Goal: Task Accomplishment & Management: Complete application form

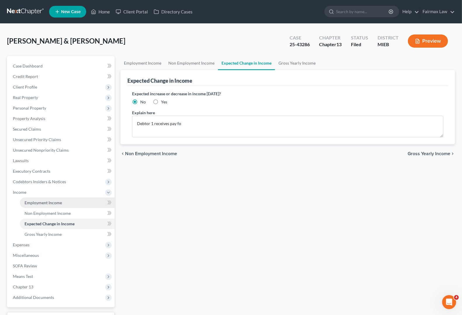
click at [26, 204] on link "Employment Income" at bounding box center [67, 202] width 95 height 11
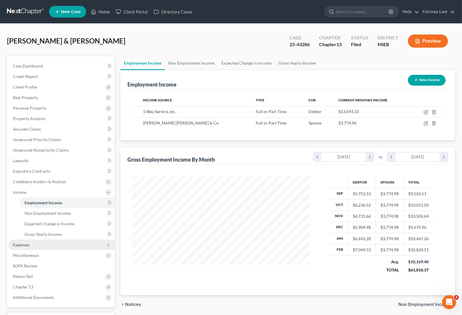
scroll to position [105, 188]
click at [13, 244] on span "Expenses" at bounding box center [61, 244] width 106 height 11
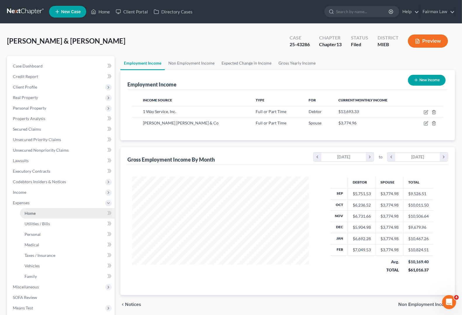
click at [24, 211] on link "Home" at bounding box center [67, 213] width 95 height 11
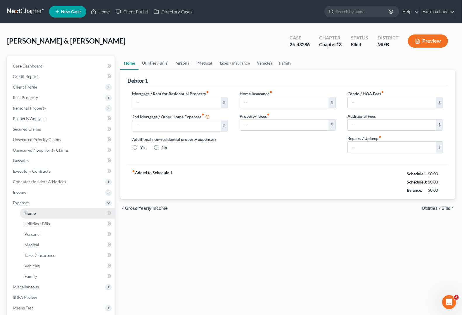
type input "1,500.00"
type input "0.00"
radio input "true"
type input "0.00"
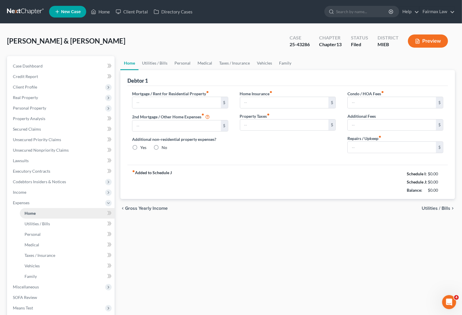
type input "0.00"
type input "100.00"
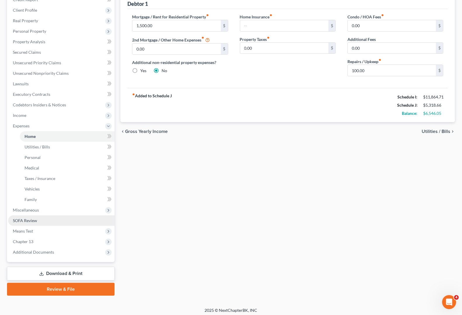
scroll to position [79, 0]
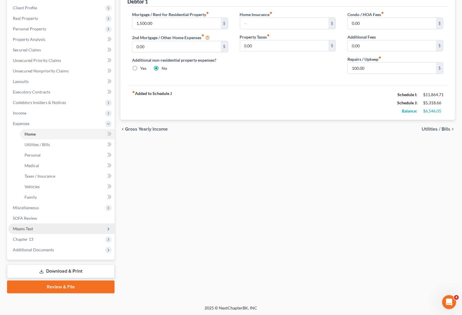
click at [40, 230] on span "Means Test" at bounding box center [61, 228] width 106 height 11
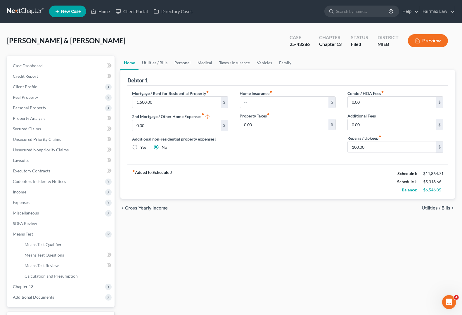
scroll to position [0, 0]
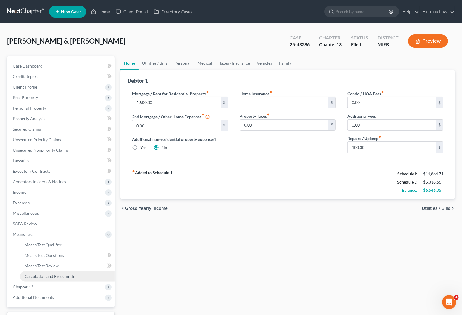
click at [47, 280] on link "Calculation and Presumption" at bounding box center [67, 276] width 95 height 11
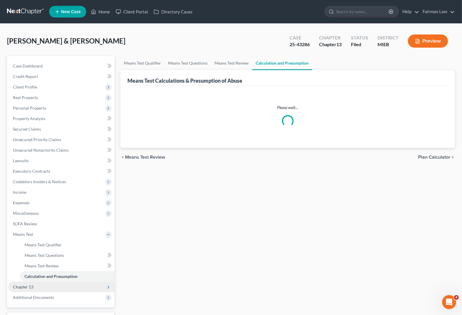
click at [34, 283] on span "Chapter 13" at bounding box center [61, 286] width 106 height 11
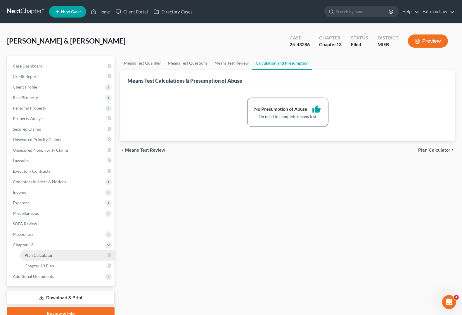
click at [46, 253] on span "Plan Calculator" at bounding box center [39, 255] width 28 height 5
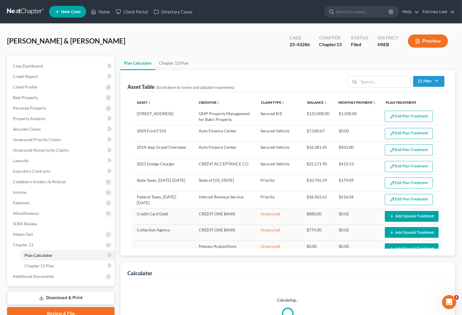
select select "59"
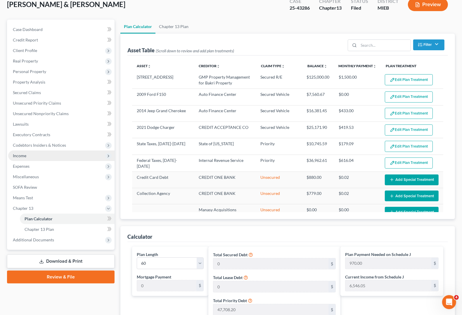
click at [21, 158] on span "Income" at bounding box center [61, 155] width 106 height 11
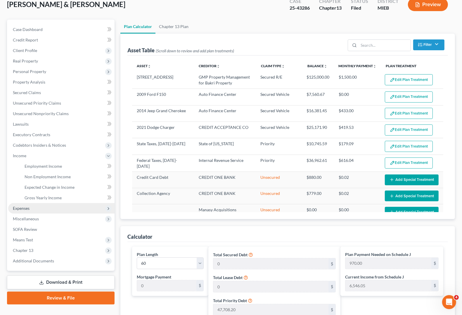
click at [17, 206] on span "Expenses" at bounding box center [21, 208] width 17 height 5
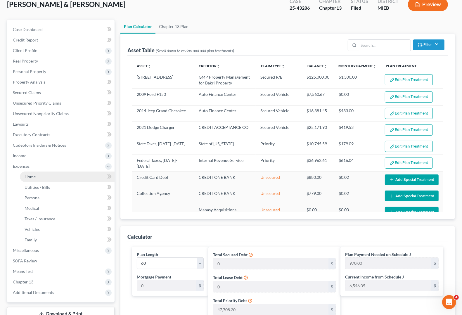
click at [30, 176] on span "Home" at bounding box center [30, 176] width 11 height 5
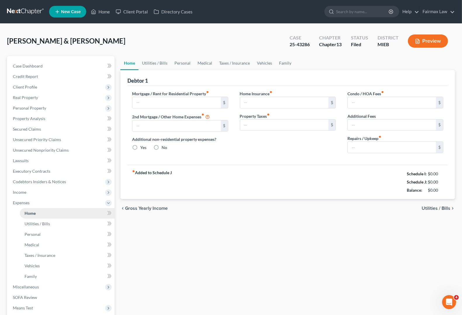
type input "1,500.00"
type input "0.00"
radio input "true"
type input "0.00"
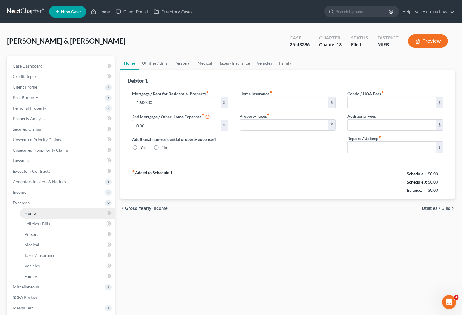
type input "0.00"
type input "100.00"
click at [19, 192] on span "Income" at bounding box center [19, 192] width 13 height 5
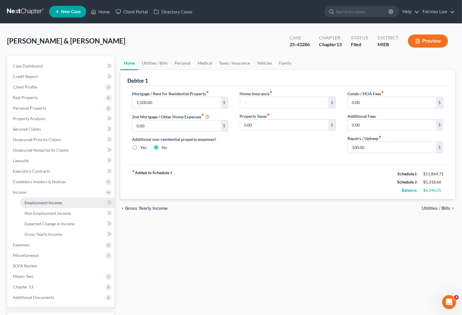
click at [25, 202] on span "Employment Income" at bounding box center [43, 202] width 37 height 5
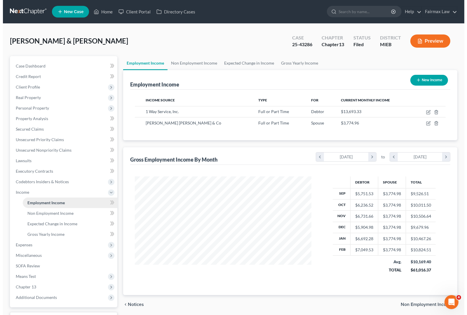
scroll to position [105, 188]
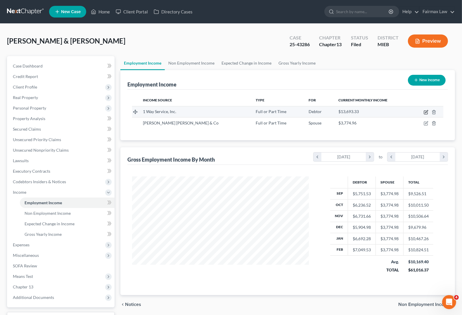
click at [426, 112] on icon "button" at bounding box center [425, 112] width 5 height 5
select select "0"
select select "23"
select select "3"
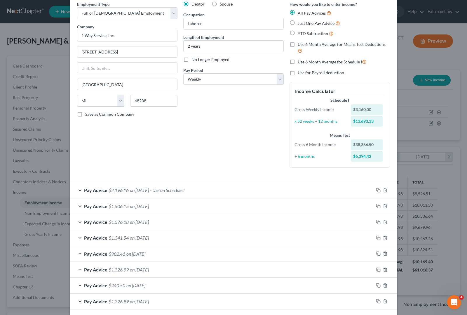
scroll to position [25, 0]
click at [177, 188] on span "- Use on Schedule I" at bounding box center [167, 190] width 35 height 6
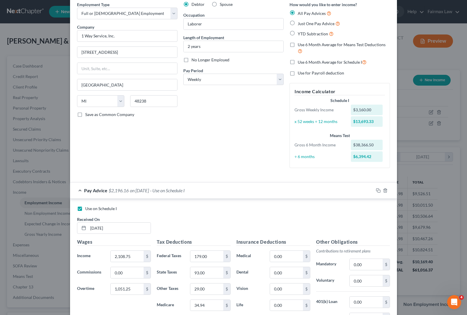
click at [85, 209] on label "Use on Schedule I" at bounding box center [101, 209] width 32 height 6
click at [88, 209] on input "Use on Schedule I" at bounding box center [90, 208] width 4 height 4
checkbox input "false"
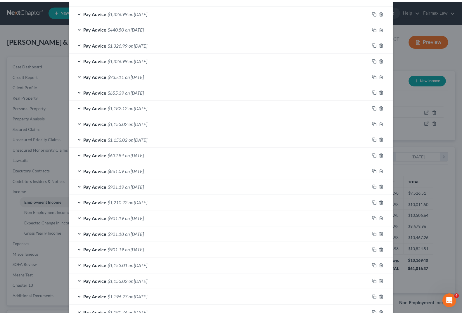
scroll to position [565, 0]
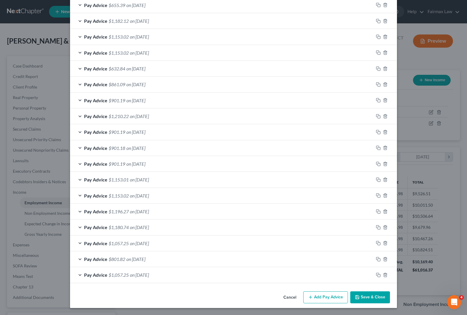
click at [371, 295] on button "Save & Close" at bounding box center [370, 297] width 40 height 12
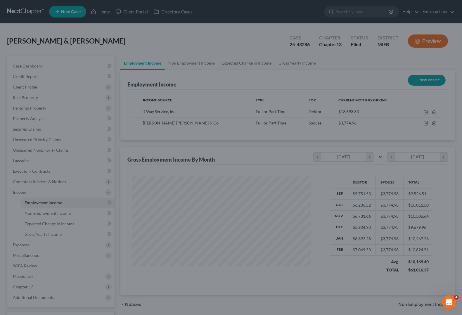
scroll to position [291889, 291805]
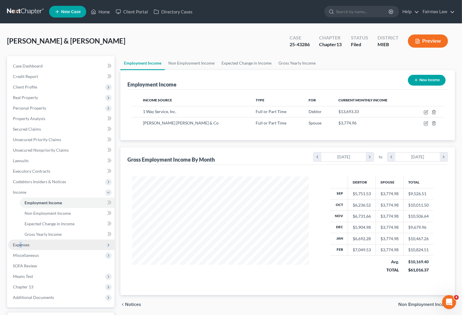
click at [22, 244] on span "Expenses" at bounding box center [21, 244] width 17 height 5
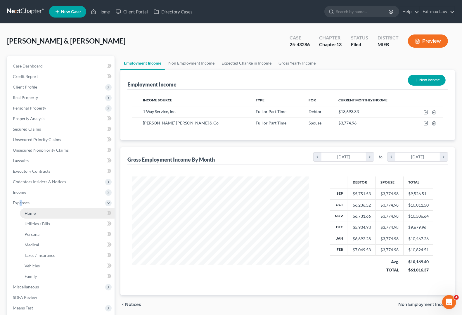
click at [31, 212] on span "Home" at bounding box center [30, 213] width 11 height 5
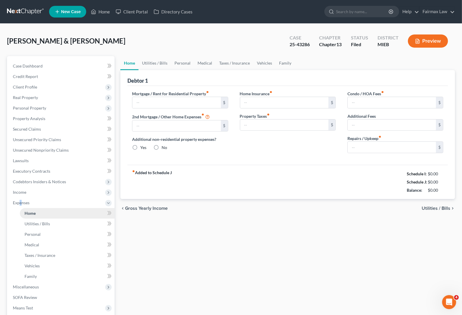
type input "1,500.00"
type input "0.00"
radio input "true"
type input "0.00"
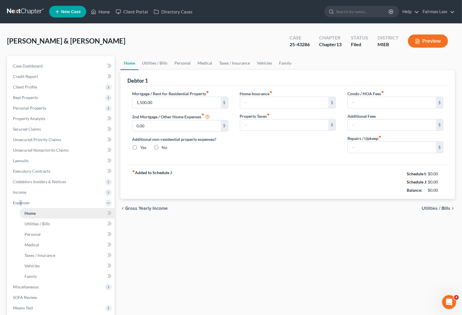
type input "0.00"
type input "100.00"
click at [26, 192] on span "Income" at bounding box center [19, 192] width 13 height 5
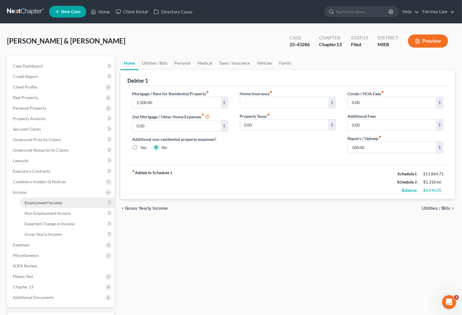
click at [35, 205] on link "Employment Income" at bounding box center [67, 202] width 95 height 11
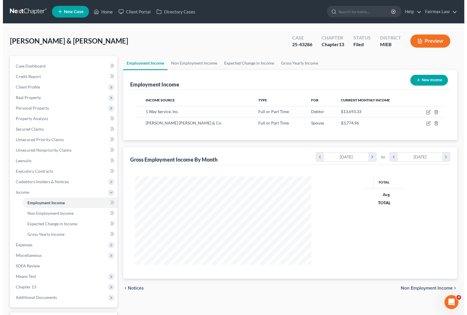
scroll to position [105, 188]
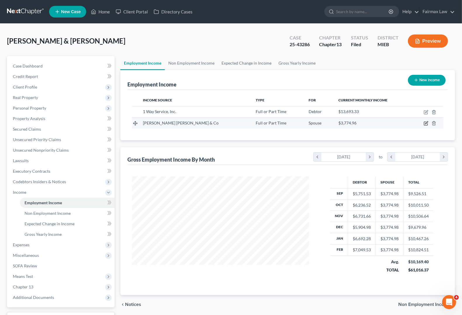
click at [427, 124] on icon "button" at bounding box center [425, 123] width 5 height 5
select select "0"
select select "36"
select select "2"
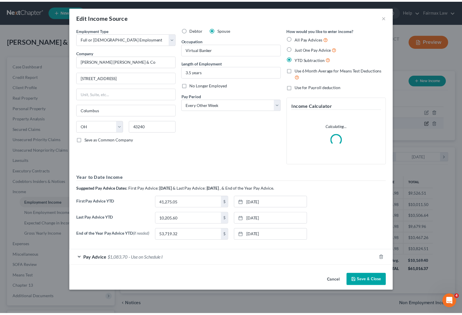
scroll to position [105, 190]
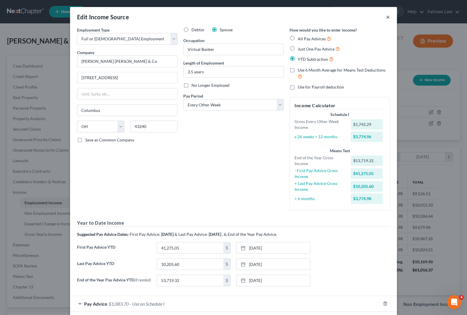
click at [386, 18] on button "×" at bounding box center [388, 16] width 4 height 7
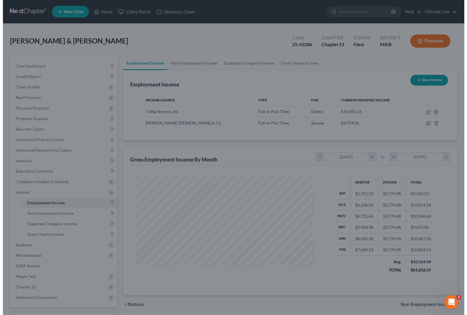
scroll to position [291889, 291805]
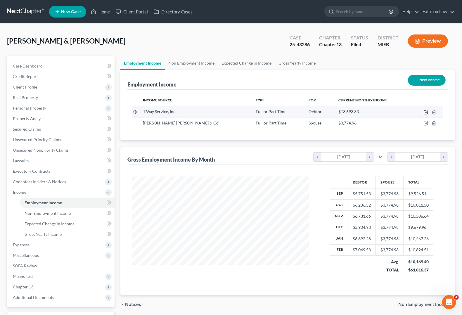
click at [425, 112] on icon "button" at bounding box center [425, 112] width 5 height 5
select select "0"
select select "23"
select select "3"
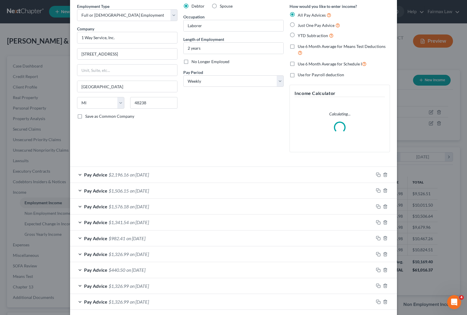
scroll to position [36, 0]
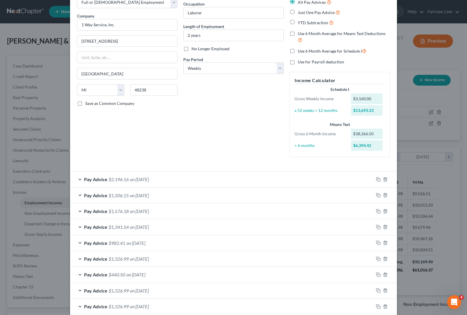
click at [130, 178] on span "on [DATE]" at bounding box center [139, 179] width 19 height 6
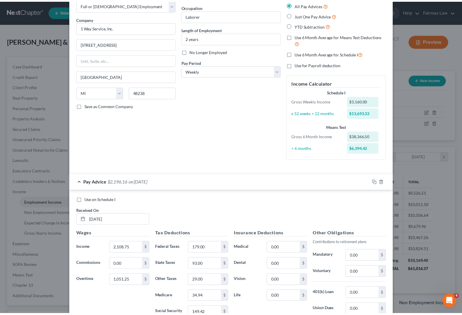
scroll to position [0, 0]
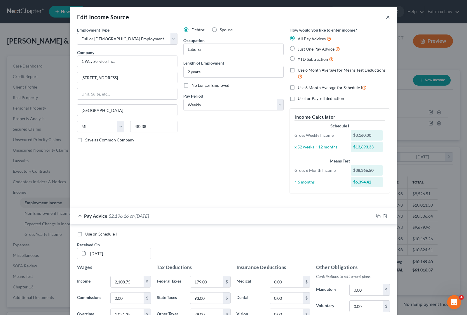
click at [386, 17] on button "×" at bounding box center [388, 16] width 4 height 7
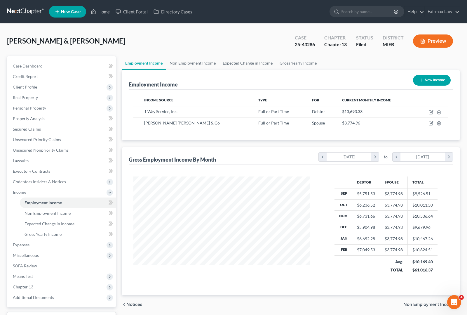
scroll to position [291889, 291805]
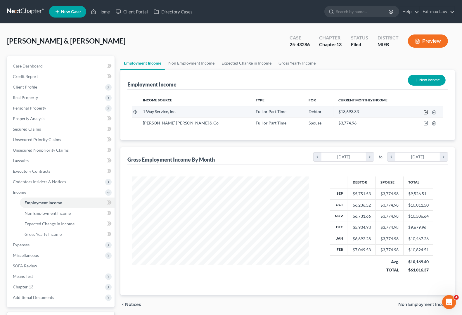
click at [425, 112] on icon "button" at bounding box center [426, 111] width 3 height 3
select select "0"
select select "23"
select select "3"
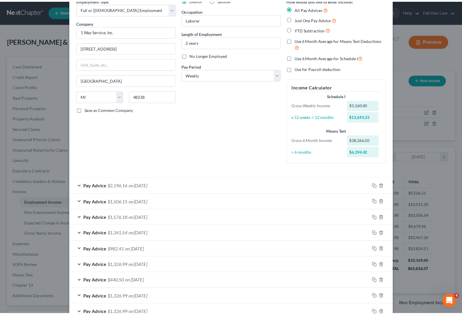
scroll to position [0, 0]
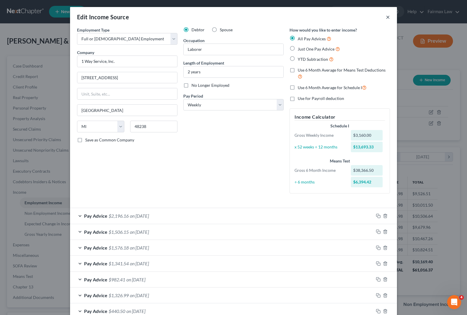
click at [386, 18] on button "×" at bounding box center [388, 16] width 4 height 7
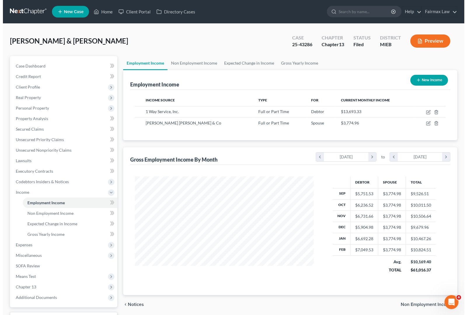
scroll to position [291889, 291805]
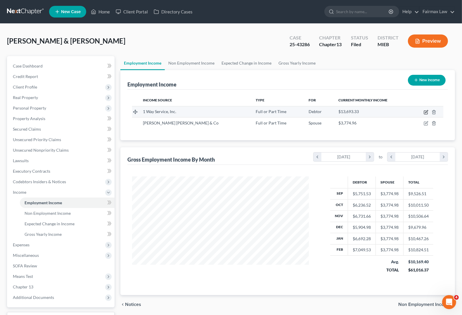
click at [426, 112] on icon "button" at bounding box center [426, 111] width 3 height 3
select select "0"
select select "23"
select select "3"
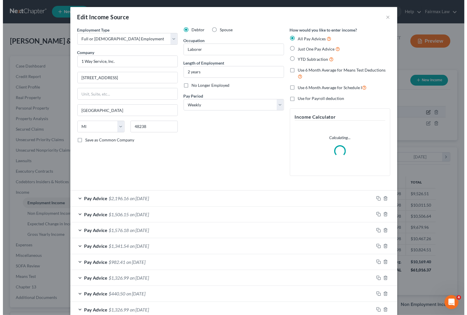
scroll to position [105, 190]
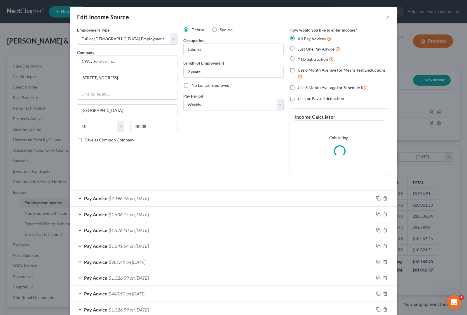
click at [84, 198] on span "Pay Advice" at bounding box center [95, 198] width 23 height 6
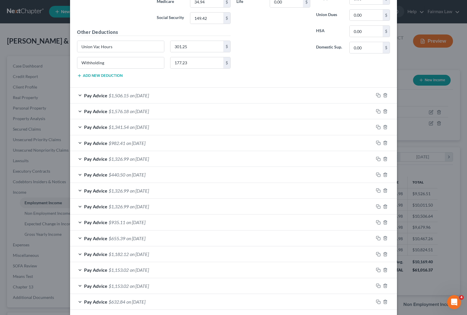
scroll to position [365, 0]
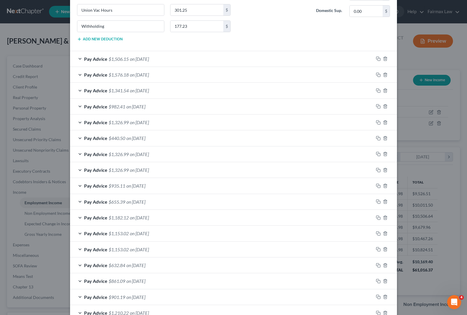
click at [93, 109] on span "Pay Advice" at bounding box center [95, 107] width 23 height 6
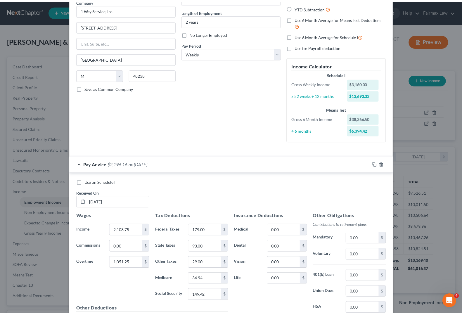
scroll to position [0, 0]
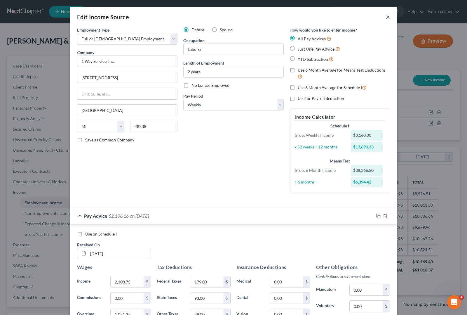
click at [386, 18] on button "×" at bounding box center [388, 16] width 4 height 7
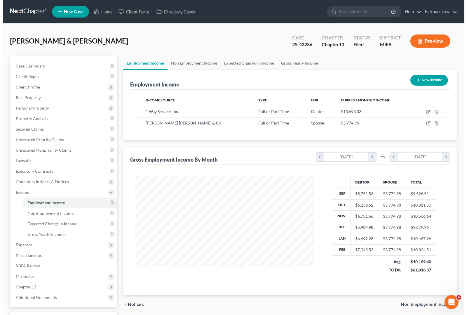
scroll to position [291889, 291805]
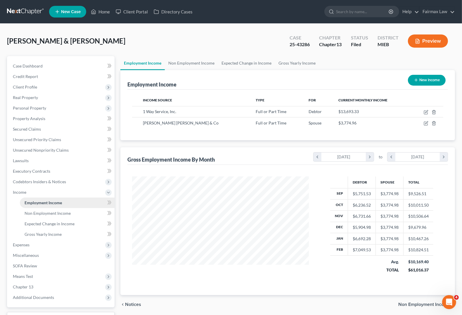
click at [62, 205] on link "Employment Income" at bounding box center [67, 202] width 95 height 11
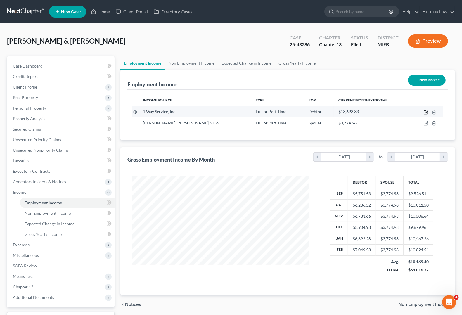
click at [427, 113] on icon "button" at bounding box center [425, 112] width 5 height 5
select select "0"
select select "23"
select select "3"
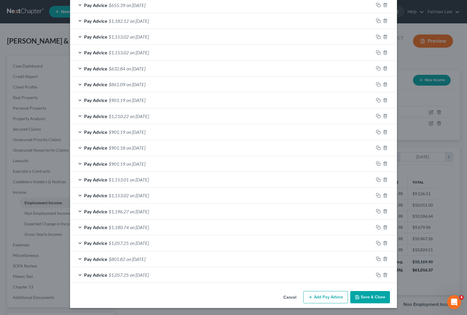
scroll to position [371, 0]
click at [109, 274] on span "$1,057.25" at bounding box center [119, 275] width 20 height 6
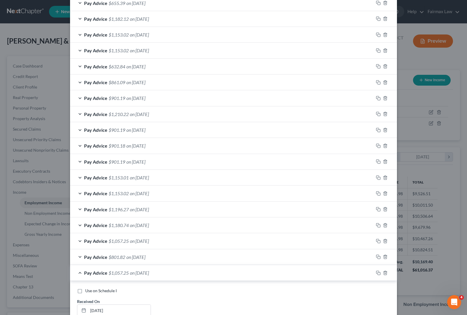
click at [104, 259] on span "Pay Advice" at bounding box center [95, 257] width 23 height 6
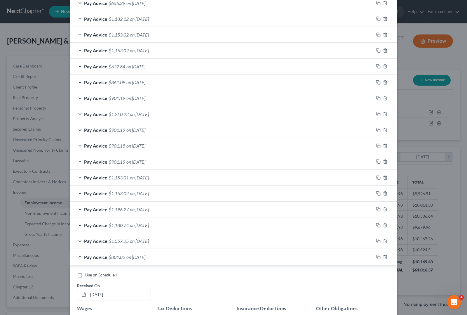
click at [107, 246] on div "Pay Advice $1,057.25 on [DATE]" at bounding box center [222, 240] width 304 height 15
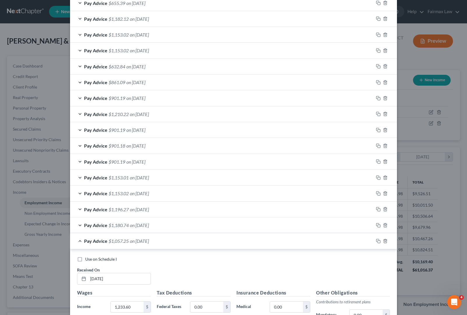
click at [110, 230] on div "Pay Advice $1,180.74 on [DATE]" at bounding box center [222, 224] width 304 height 15
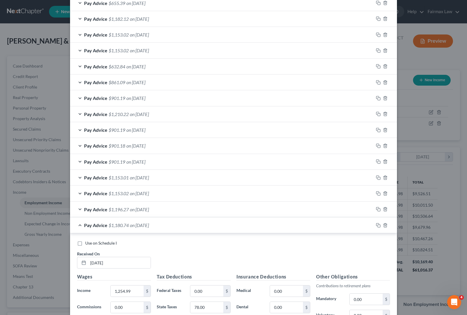
click at [109, 206] on div "Pay Advice $1,196.27 on [DATE]" at bounding box center [222, 208] width 304 height 15
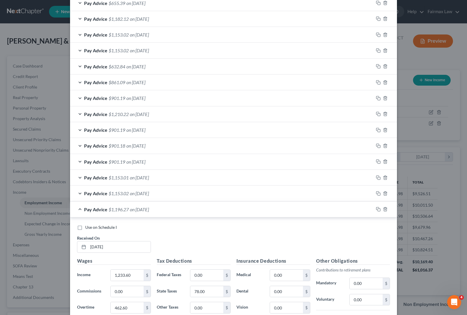
click at [109, 196] on span "$1,153.02" at bounding box center [119, 193] width 20 height 6
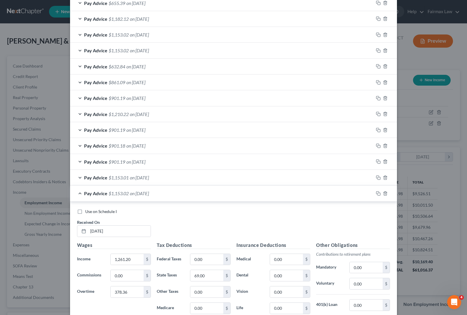
click at [114, 183] on div "Pay Advice $1,153.01 on [DATE]" at bounding box center [222, 177] width 304 height 15
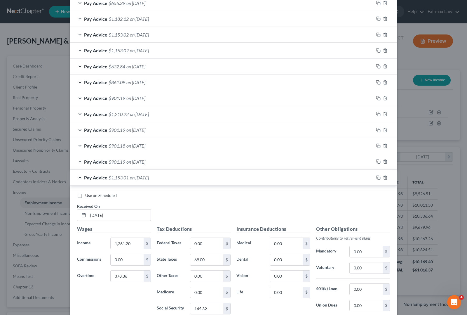
click at [109, 164] on span "$901.19" at bounding box center [117, 162] width 17 height 6
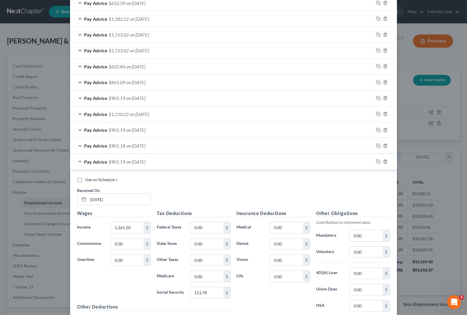
click at [113, 142] on div "Pay Advice $901.18 on [DATE]" at bounding box center [222, 145] width 304 height 15
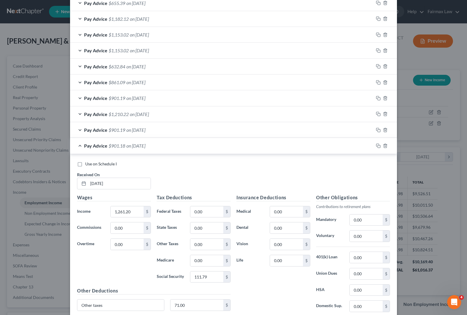
click at [116, 133] on span "$901.19" at bounding box center [117, 130] width 17 height 6
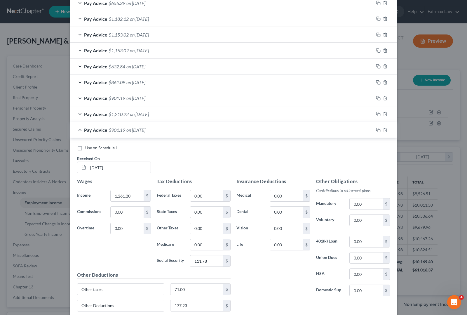
click at [119, 112] on span "$1,210.22" at bounding box center [119, 114] width 20 height 6
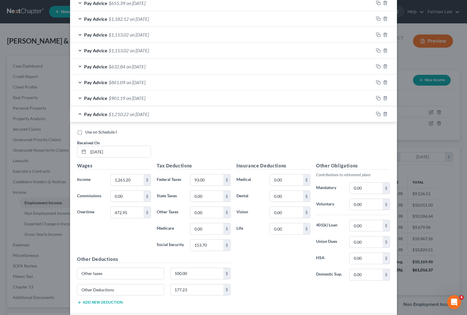
click at [128, 99] on span "on [DATE]" at bounding box center [135, 98] width 19 height 6
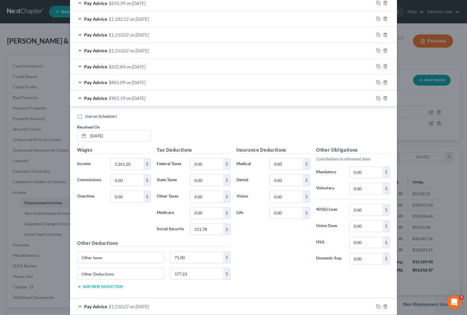
click at [130, 87] on div "Pay Advice $861.09 on [DATE]" at bounding box center [222, 81] width 304 height 15
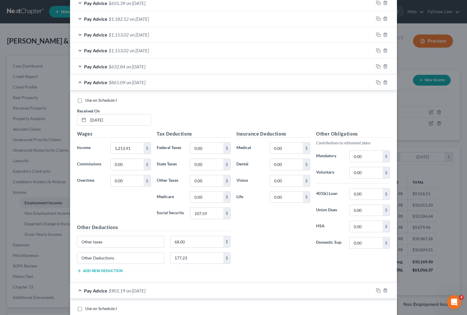
click at [131, 64] on span "on [DATE]" at bounding box center [135, 67] width 19 height 6
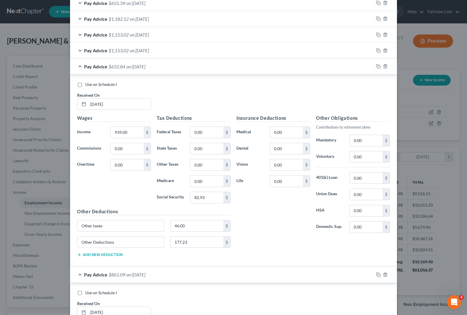
click at [135, 52] on span "on [DATE]" at bounding box center [139, 51] width 19 height 6
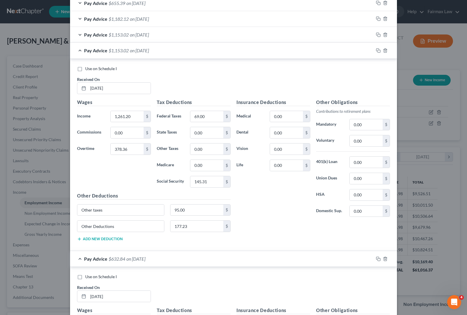
click at [138, 48] on div "Pay Advice $1,153.02 on [DATE]" at bounding box center [222, 50] width 304 height 15
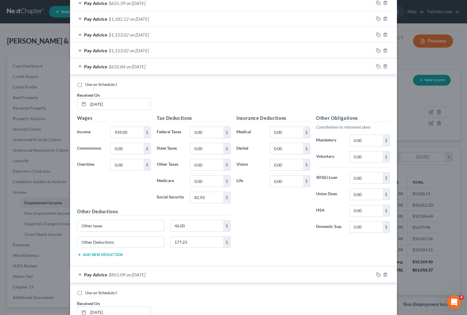
click at [133, 53] on span "on [DATE]" at bounding box center [139, 51] width 19 height 6
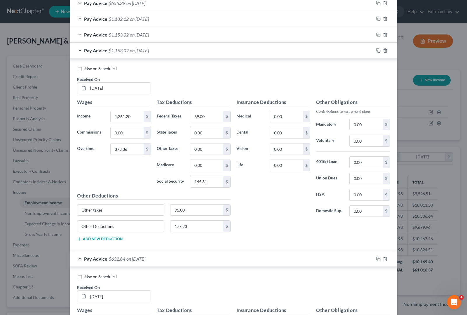
click at [131, 39] on div "Pay Advice $1,153.02 on [DATE]" at bounding box center [222, 34] width 304 height 15
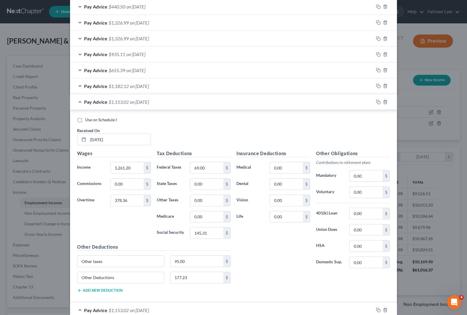
scroll to position [298, 0]
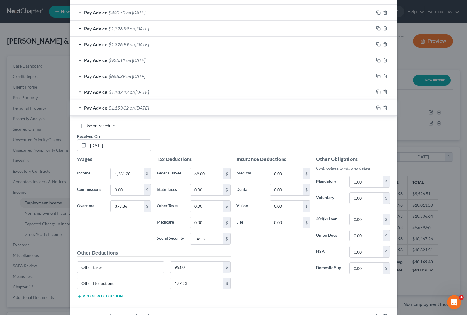
click at [109, 94] on span "$1,182.12" at bounding box center [119, 92] width 20 height 6
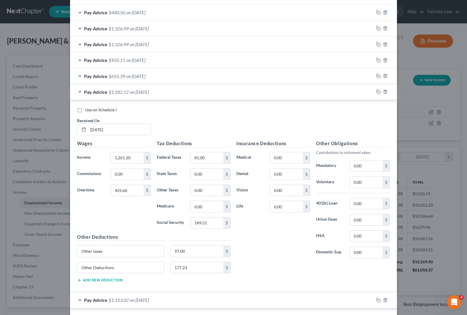
click at [120, 75] on span "$655.39" at bounding box center [117, 76] width 17 height 6
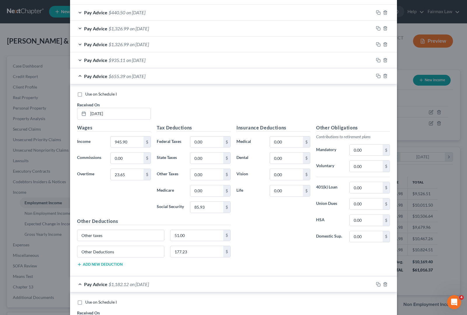
click at [122, 65] on div "Pay Advice $935.11 on [DATE]" at bounding box center [222, 59] width 304 height 15
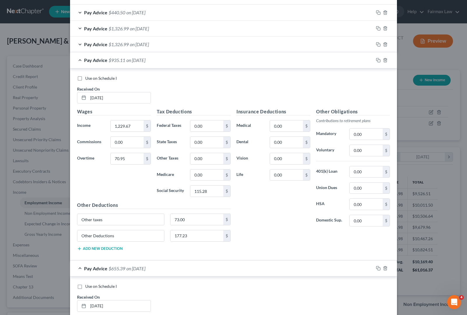
click at [121, 57] on div "Pay Advice $935.11 on [DATE]" at bounding box center [222, 59] width 304 height 15
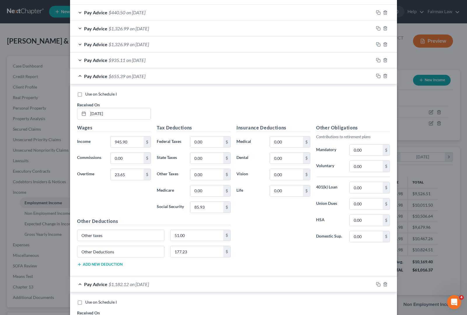
click at [115, 65] on div "Pay Advice $935.11 on [DATE]" at bounding box center [222, 59] width 304 height 15
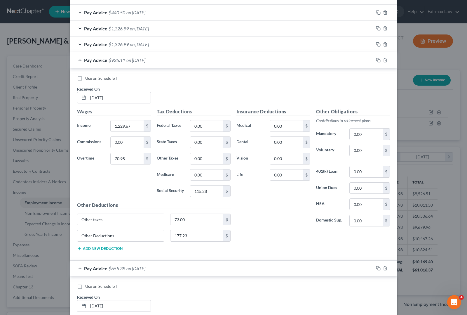
click at [126, 48] on div "Pay Advice $1,326.99 on [DATE]" at bounding box center [222, 43] width 304 height 15
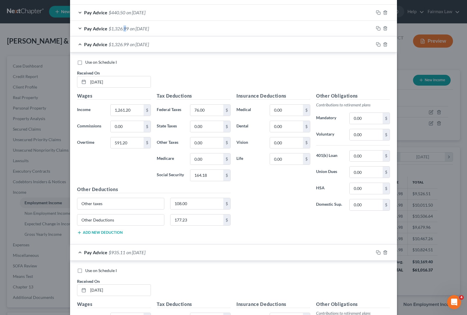
drag, startPoint x: 122, startPoint y: 35, endPoint x: 131, endPoint y: 21, distance: 16.1
click at [123, 34] on div "Pay Advice $1,326.99 on [DATE]" at bounding box center [222, 28] width 304 height 15
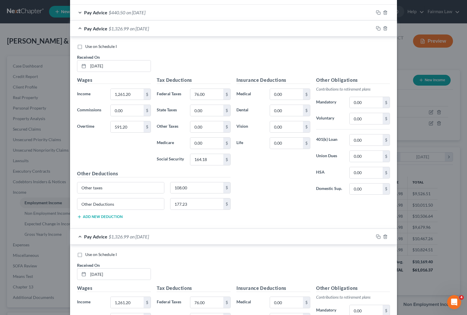
click at [133, 14] on span "on [DATE]" at bounding box center [135, 13] width 19 height 6
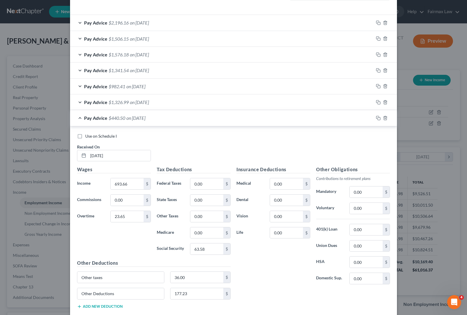
scroll to position [189, 0]
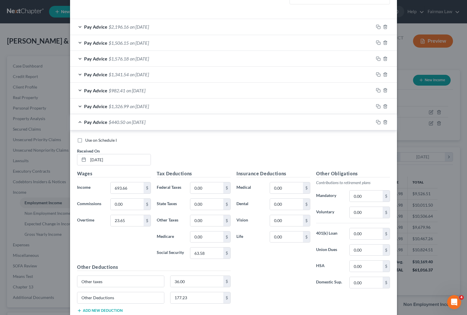
click at [123, 124] on div "Pay Advice $440.50 on [DATE]" at bounding box center [222, 121] width 304 height 15
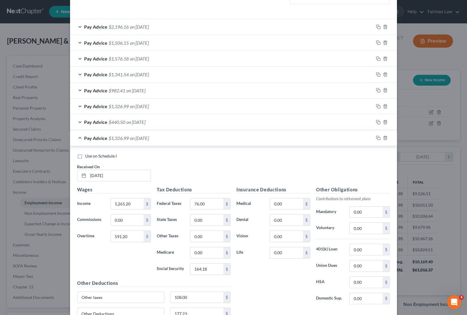
click at [126, 124] on span "on [DATE]" at bounding box center [135, 122] width 19 height 6
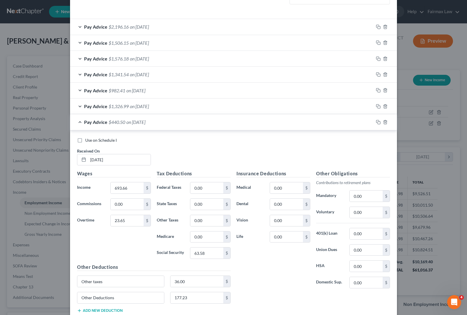
click at [126, 105] on span "$1,326.99" at bounding box center [119, 106] width 20 height 6
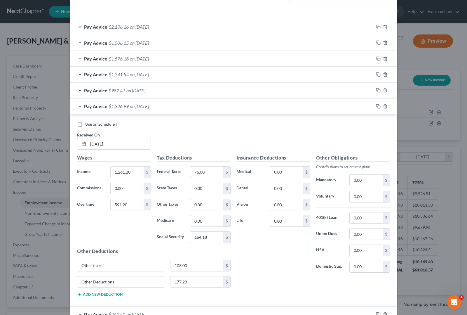
click at [131, 91] on span "on [DATE]" at bounding box center [135, 91] width 19 height 6
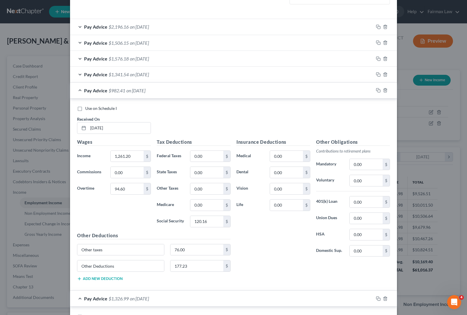
click at [131, 73] on span "on [DATE]" at bounding box center [139, 75] width 19 height 6
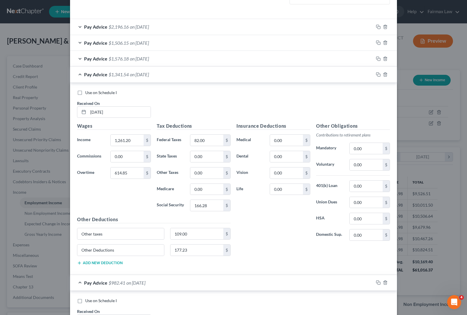
click at [132, 63] on div "Pay Advice $1,576.18 on [DATE]" at bounding box center [222, 58] width 304 height 15
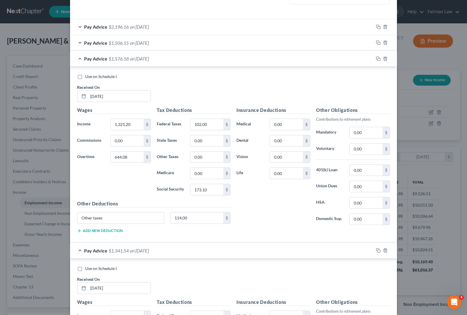
click at [137, 44] on span "on [DATE]" at bounding box center [139, 43] width 19 height 6
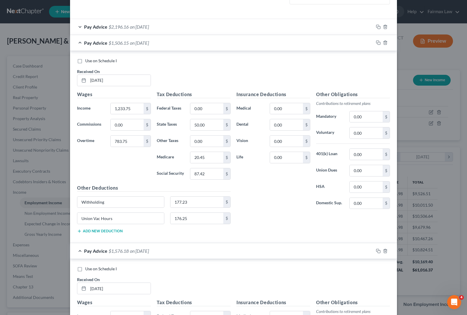
click at [140, 28] on span "on [DATE]" at bounding box center [139, 27] width 19 height 6
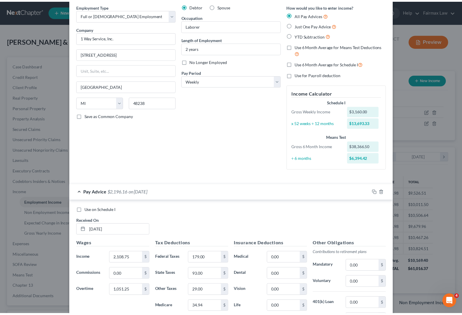
scroll to position [0, 0]
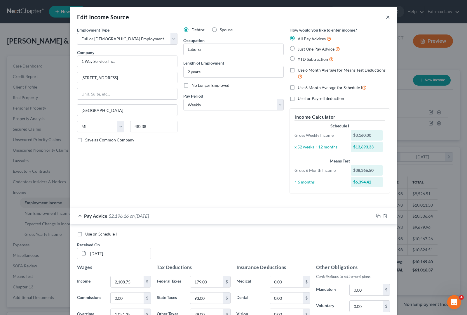
click at [386, 19] on button "×" at bounding box center [388, 16] width 4 height 7
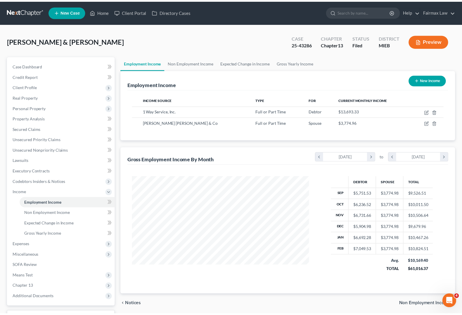
scroll to position [291889, 291805]
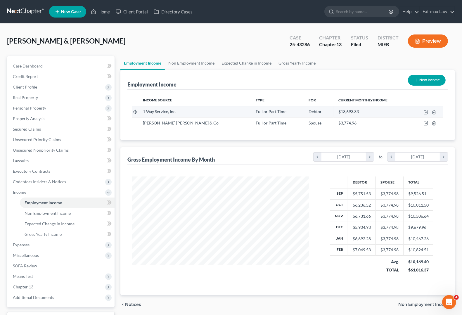
click at [151, 114] on div "1 Way Service, Inc." at bounding box center [194, 112] width 103 height 6
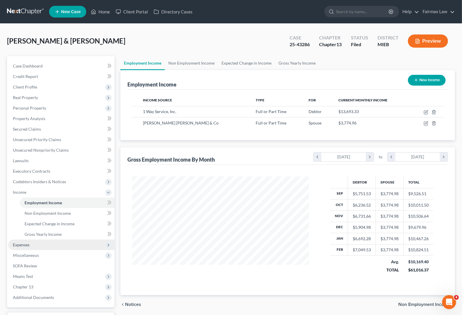
click at [20, 243] on span "Expenses" at bounding box center [21, 244] width 17 height 5
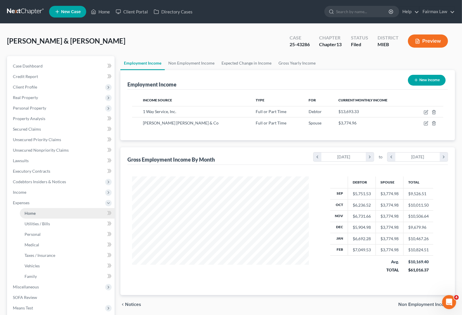
click at [34, 212] on span "Home" at bounding box center [30, 213] width 11 height 5
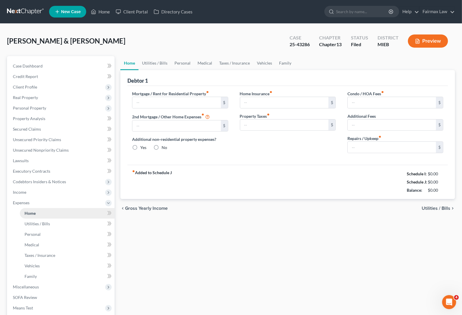
type input "1,500.00"
type input "0.00"
radio input "true"
type input "0.00"
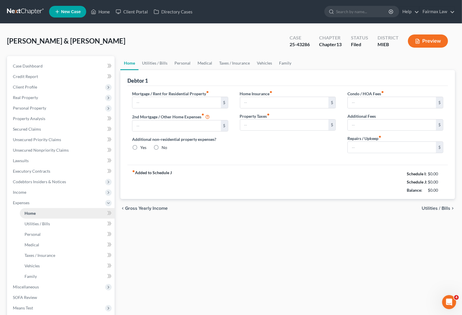
type input "0.00"
type input "100.00"
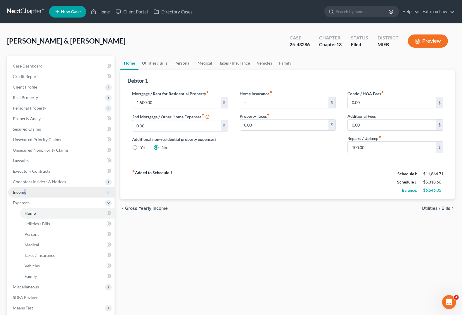
click at [26, 190] on span "Income" at bounding box center [19, 192] width 13 height 5
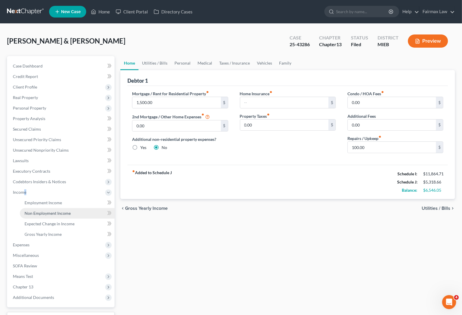
click at [43, 213] on span "Non Employment Income" at bounding box center [48, 213] width 46 height 5
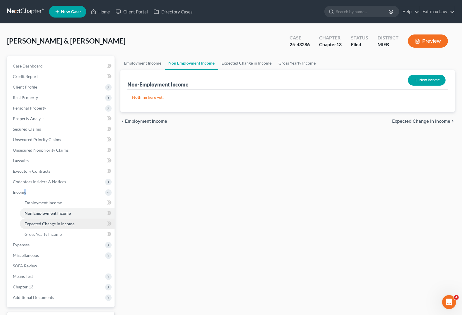
click at [42, 220] on link "Expected Change in Income" at bounding box center [67, 223] width 95 height 11
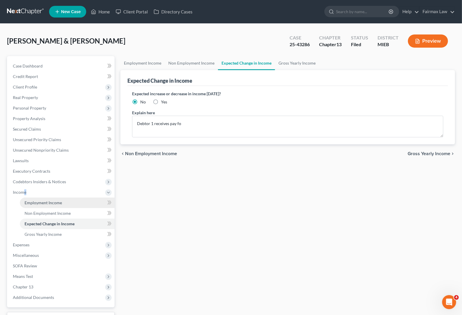
click at [44, 200] on span "Employment Income" at bounding box center [43, 202] width 37 height 5
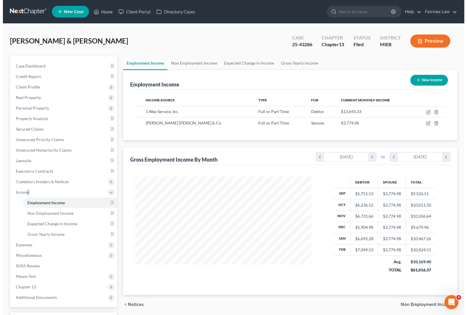
scroll to position [105, 188]
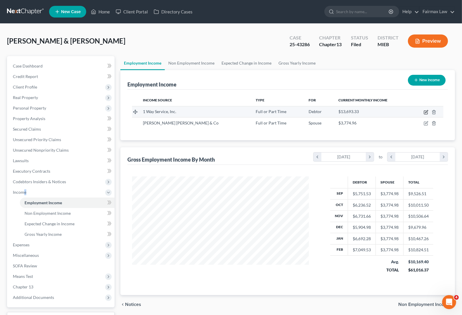
click at [426, 112] on icon "button" at bounding box center [425, 112] width 5 height 5
select select "0"
select select "23"
select select "3"
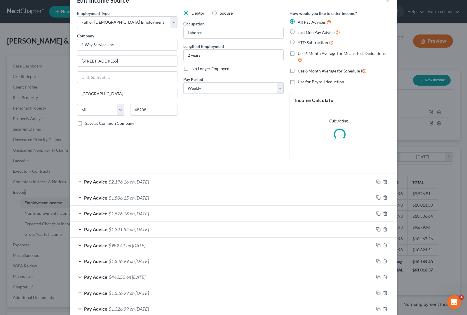
scroll to position [0, 0]
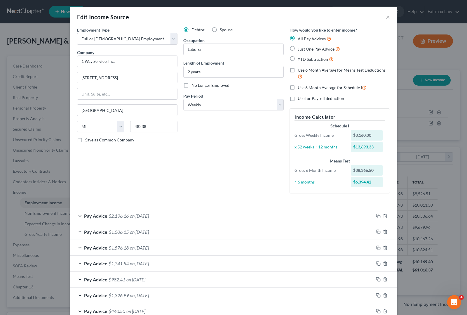
click at [298, 86] on label "Use 6 Month Average for Schedule I" at bounding box center [332, 87] width 69 height 7
click at [300, 86] on input "Use 6 Month Average for Schedule I" at bounding box center [302, 86] width 4 height 4
checkbox input "true"
click at [210, 174] on div "Debtor Spouse Occupation Laborer Length of Employment 2 years No Longer Employe…" at bounding box center [233, 112] width 106 height 171
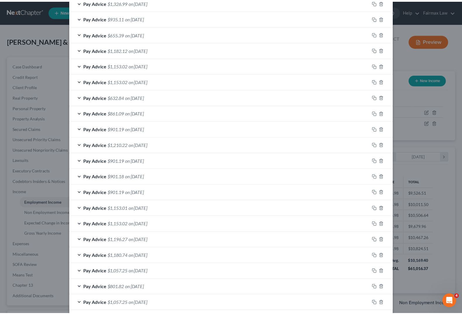
scroll to position [371, 0]
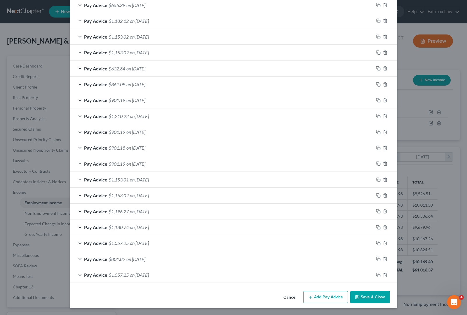
click at [371, 300] on button "Save & Close" at bounding box center [370, 297] width 40 height 12
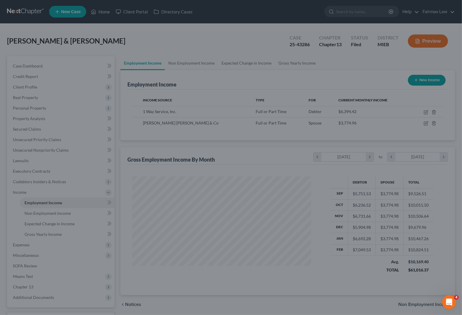
scroll to position [291889, 291805]
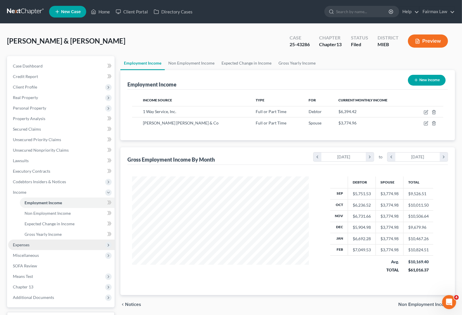
click at [20, 243] on span "Expenses" at bounding box center [21, 244] width 17 height 5
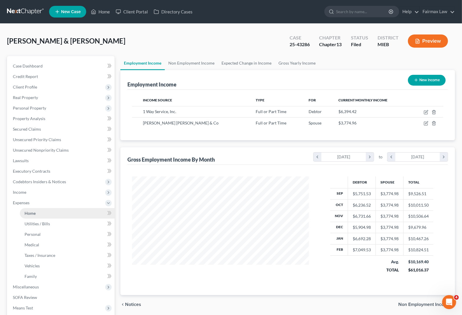
click at [34, 212] on span "Home" at bounding box center [30, 213] width 11 height 5
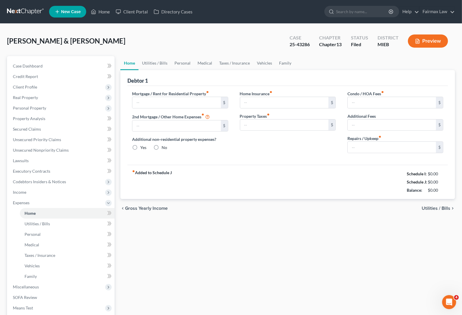
type input "1,500.00"
type input "0.00"
radio input "true"
type input "0.00"
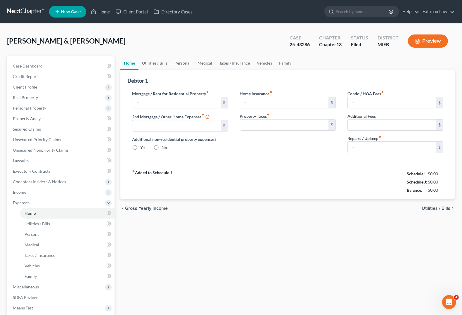
type input "0.00"
type input "100.00"
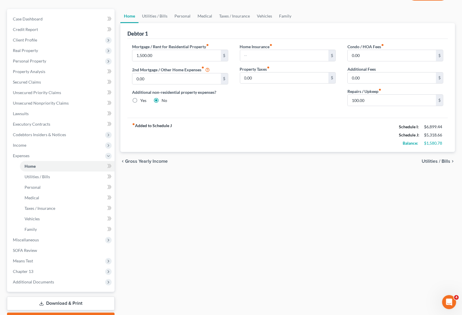
scroll to position [6, 0]
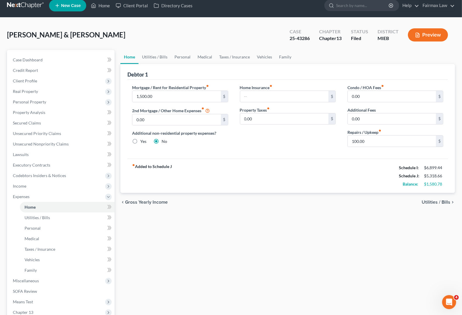
click at [434, 203] on span "Utilities / Bills" at bounding box center [435, 202] width 29 height 5
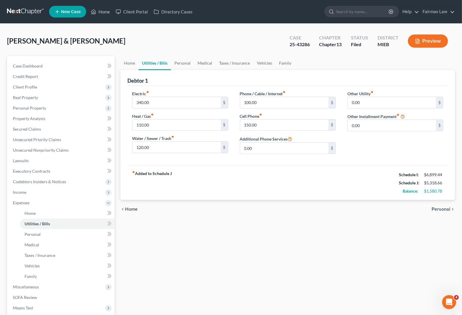
click at [449, 208] on span "Personal" at bounding box center [440, 209] width 19 height 5
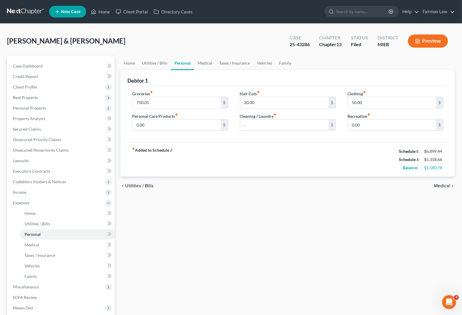
click at [443, 184] on span "Medical" at bounding box center [442, 185] width 16 height 5
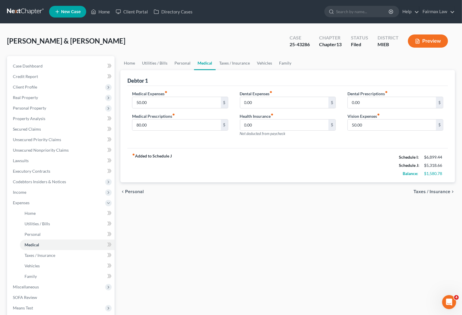
click at [442, 191] on span "Taxes / Insurance" at bounding box center [431, 191] width 37 height 5
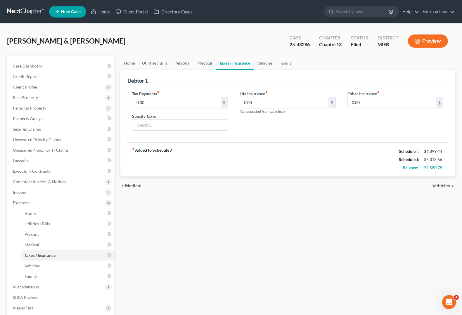
click at [445, 183] on span "Vehicles" at bounding box center [441, 185] width 18 height 5
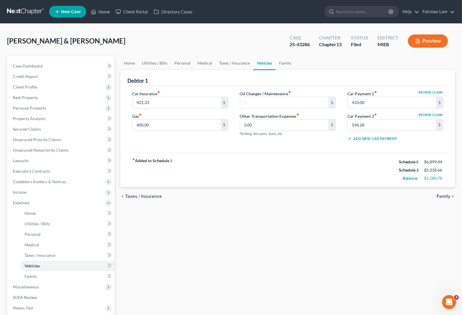
click at [444, 194] on span "Family" at bounding box center [443, 196] width 14 height 5
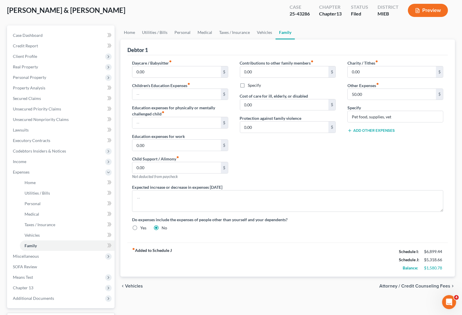
scroll to position [6, 0]
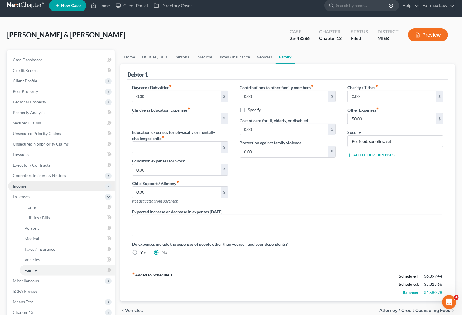
click at [27, 184] on span "Income" at bounding box center [61, 186] width 106 height 11
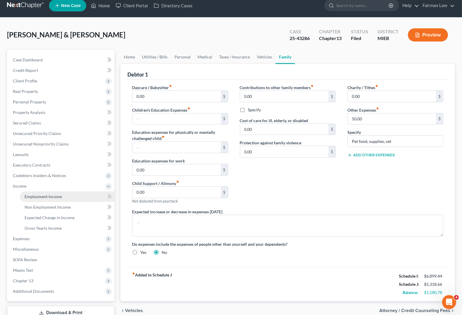
click at [54, 196] on span "Employment Income" at bounding box center [43, 196] width 37 height 5
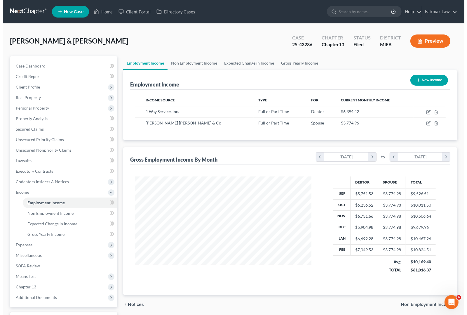
scroll to position [105, 188]
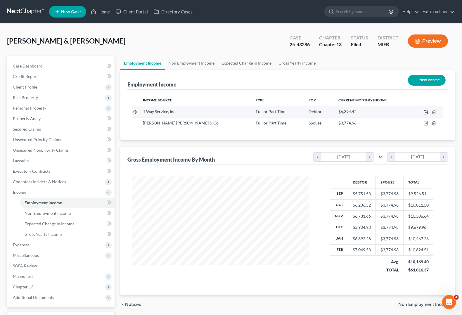
click at [426, 113] on icon "button" at bounding box center [425, 112] width 5 height 5
select select "0"
select select "23"
select select "3"
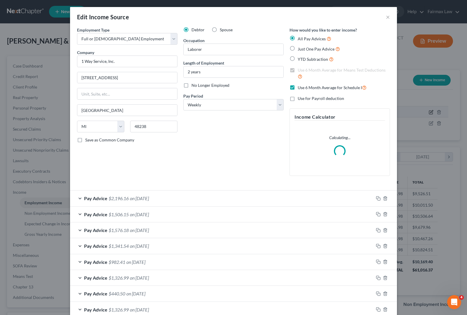
scroll to position [105, 190]
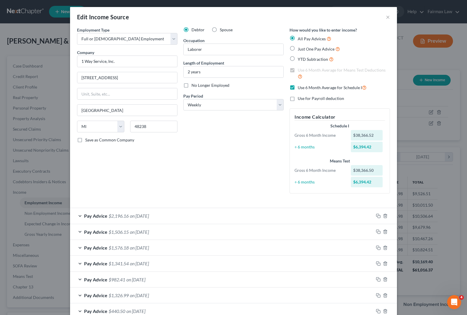
click at [298, 87] on label "Use 6 Month Average for Schedule I" at bounding box center [332, 87] width 69 height 7
click at [300, 87] on input "Use 6 Month Average for Schedule I" at bounding box center [302, 86] width 4 height 4
checkbox input "false"
click at [234, 136] on div "Debtor Spouse Occupation Laborer Length of Employment 2 years No Longer Employe…" at bounding box center [233, 112] width 106 height 171
click at [298, 70] on label "Use 6 Month Average for Means Test Deductions" at bounding box center [344, 73] width 92 height 13
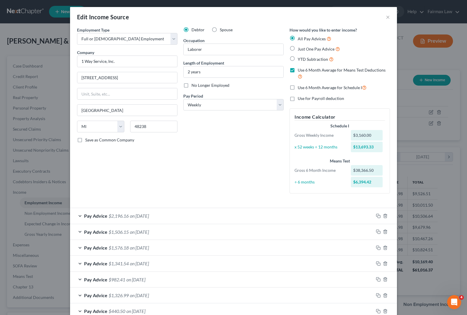
click at [300, 70] on input "Use 6 Month Average for Means Test Deductions" at bounding box center [302, 69] width 4 height 4
checkbox input "false"
click at [210, 167] on div "Debtor Spouse Occupation Laborer Length of Employment 2 years No Longer Employe…" at bounding box center [233, 112] width 106 height 171
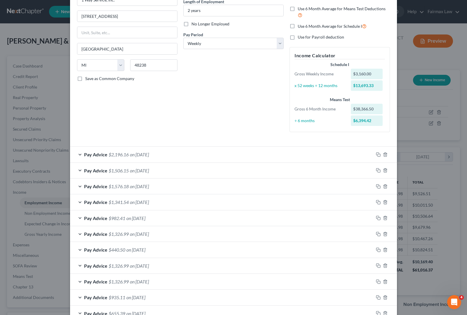
scroll to position [0, 0]
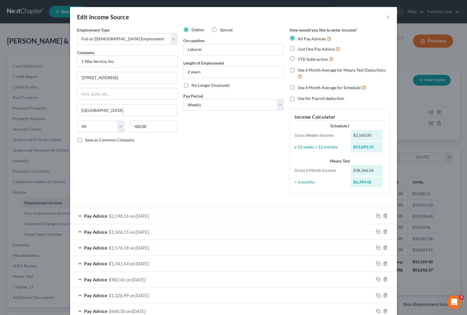
click at [230, 159] on div "Debtor Spouse Occupation Laborer Length of Employment 2 years No Longer Employe…" at bounding box center [233, 112] width 106 height 171
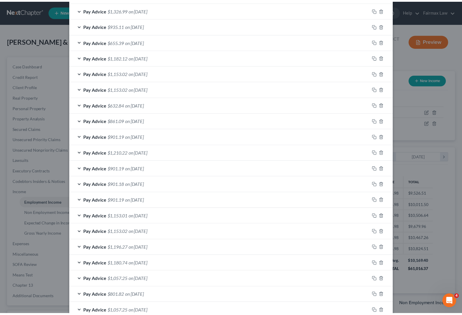
scroll to position [371, 0]
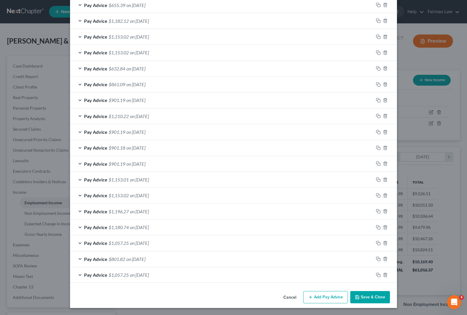
click at [362, 298] on button "Save & Close" at bounding box center [370, 297] width 40 height 12
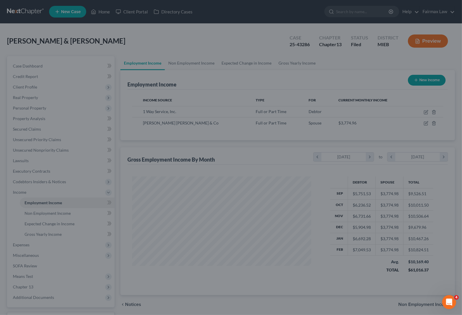
scroll to position [291889, 291805]
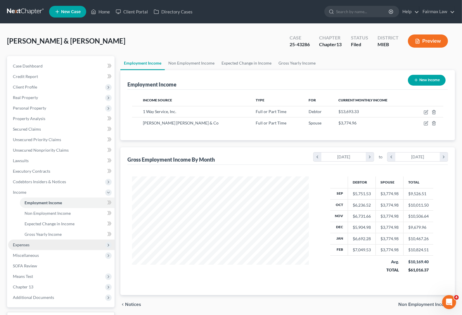
click at [29, 245] on span "Expenses" at bounding box center [21, 244] width 17 height 5
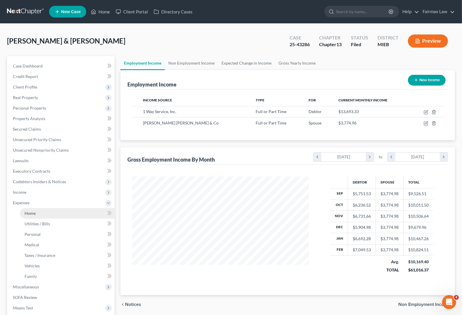
click at [28, 215] on span "Home" at bounding box center [30, 213] width 11 height 5
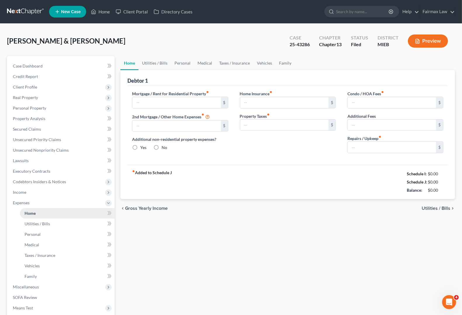
type input "1,500.00"
type input "0.00"
radio input "true"
type input "0.00"
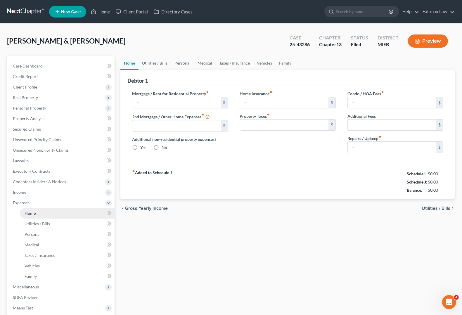
type input "0.00"
type input "100.00"
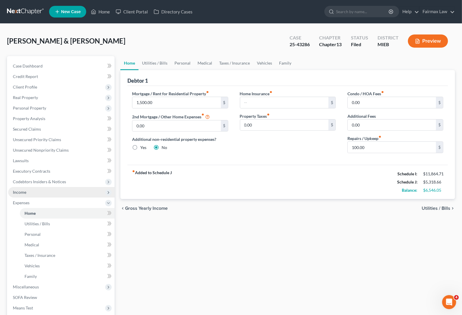
click at [19, 192] on span "Income" at bounding box center [19, 192] width 13 height 5
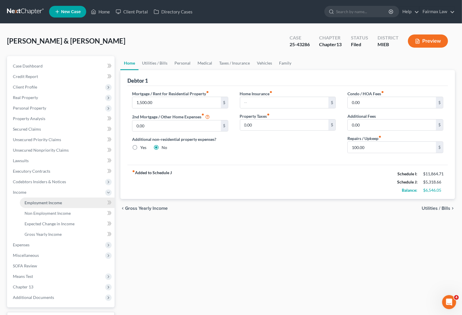
click at [45, 200] on span "Employment Income" at bounding box center [43, 202] width 37 height 5
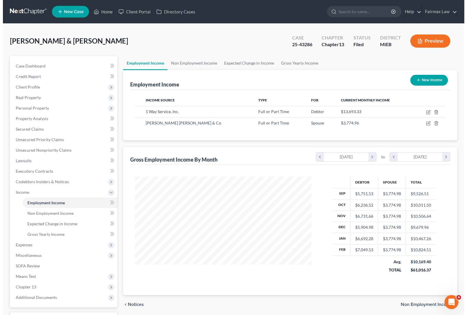
scroll to position [105, 188]
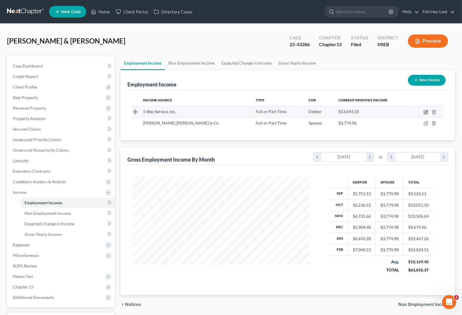
click at [424, 111] on icon "button" at bounding box center [425, 112] width 5 height 5
select select "0"
select select "23"
select select "3"
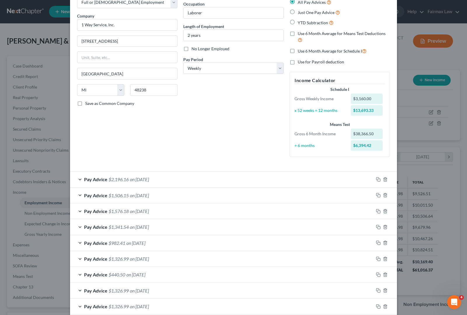
scroll to position [73, 0]
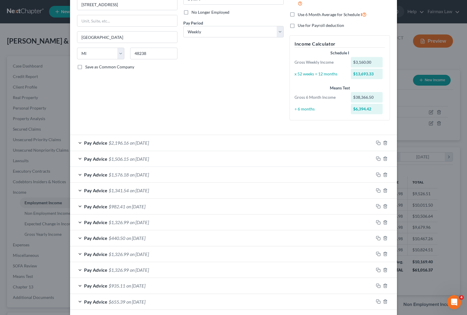
click at [134, 189] on span "on [DATE]" at bounding box center [139, 190] width 19 height 6
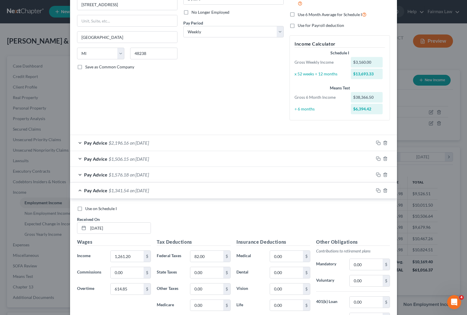
click at [85, 209] on label "Use on Schedule I" at bounding box center [101, 209] width 32 height 6
click at [88, 209] on input "Use on Schedule I" at bounding box center [90, 208] width 4 height 4
checkbox input "true"
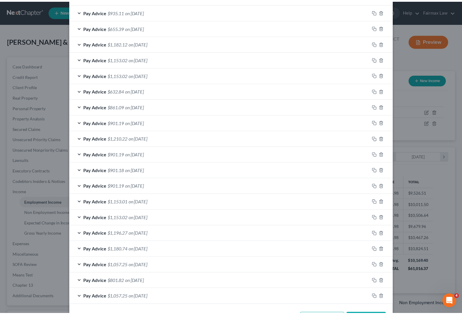
scroll to position [565, 0]
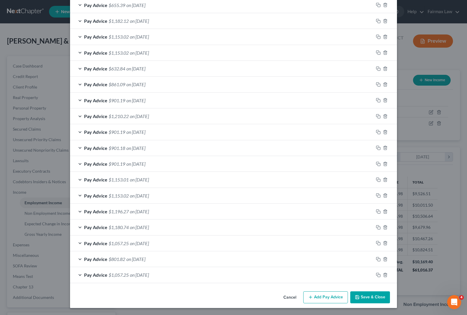
click at [378, 301] on button "Save & Close" at bounding box center [370, 297] width 40 height 12
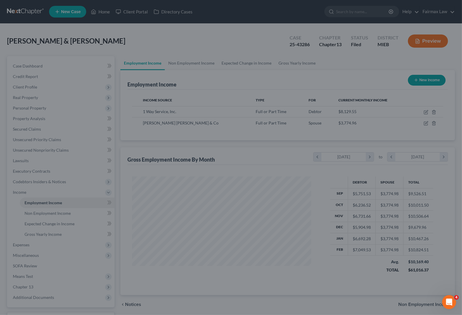
scroll to position [291889, 291805]
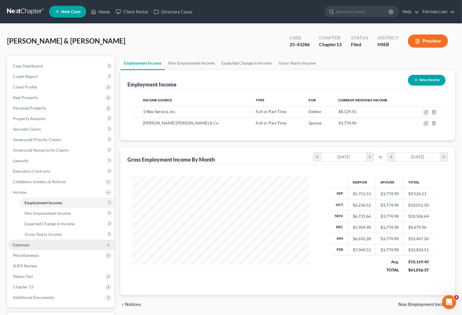
click at [16, 245] on span "Expenses" at bounding box center [21, 244] width 17 height 5
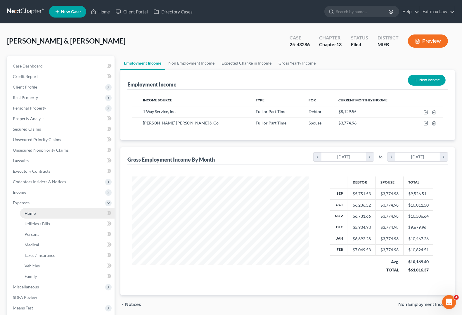
click at [29, 209] on link "Home" at bounding box center [67, 213] width 95 height 11
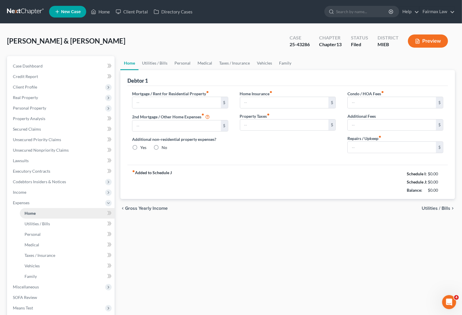
type input "1,500.00"
type input "0.00"
radio input "true"
type input "0.00"
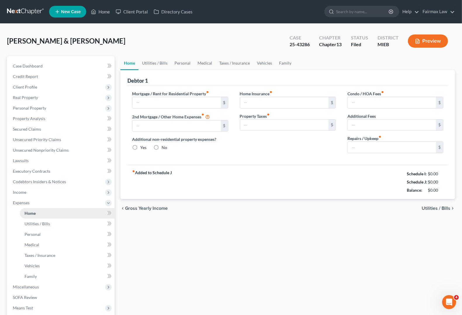
type input "0.00"
type input "100.00"
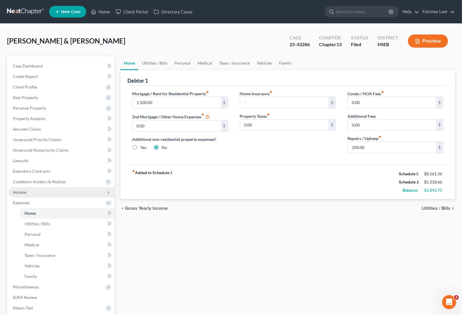
click at [23, 192] on span "Income" at bounding box center [19, 192] width 13 height 5
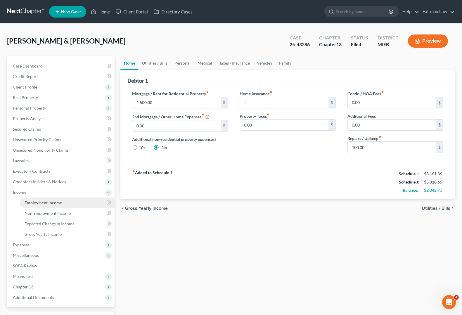
click at [34, 201] on span "Employment Income" at bounding box center [43, 202] width 37 height 5
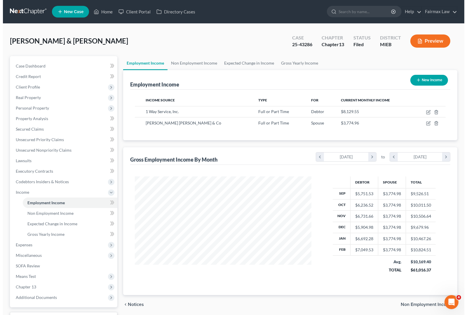
scroll to position [105, 188]
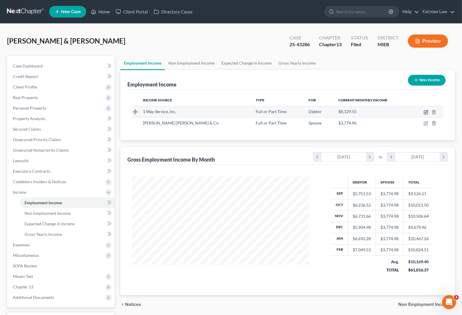
click at [426, 112] on icon "button" at bounding box center [425, 112] width 5 height 5
select select "0"
select select "23"
select select "3"
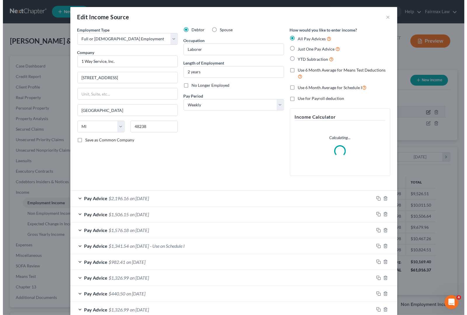
scroll to position [105, 190]
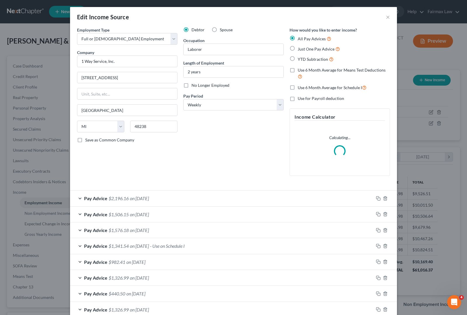
click at [132, 247] on span "on [DATE]" at bounding box center [139, 246] width 19 height 6
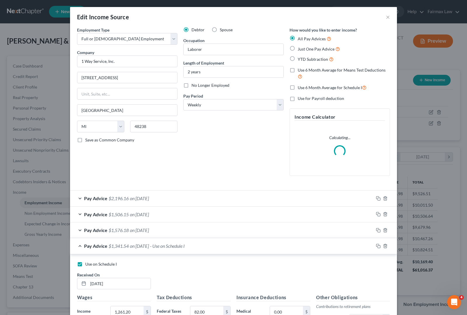
drag, startPoint x: 77, startPoint y: 265, endPoint x: 218, endPoint y: 266, distance: 141.9
click at [85, 265] on label "Use on Schedule I" at bounding box center [101, 264] width 32 height 6
click at [88, 265] on input "Use on Schedule I" at bounding box center [90, 263] width 4 height 4
checkbox input "false"
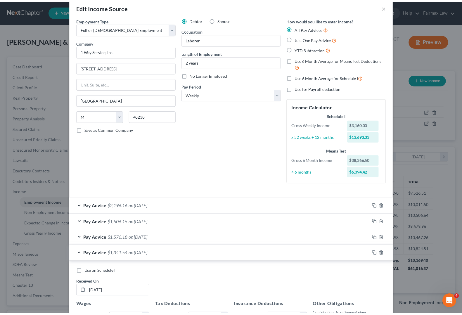
scroll to position [0, 0]
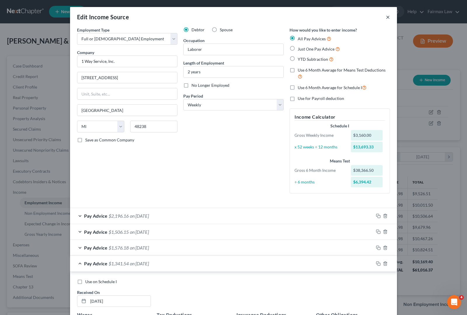
click at [386, 18] on button "×" at bounding box center [388, 16] width 4 height 7
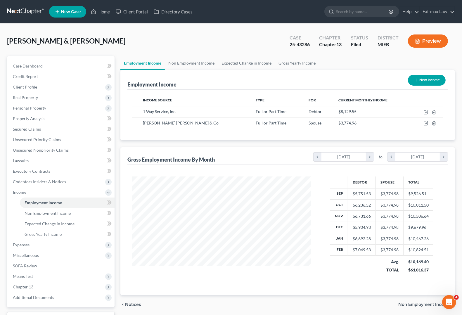
scroll to position [105, 188]
click at [423, 37] on button "Preview" at bounding box center [428, 40] width 40 height 13
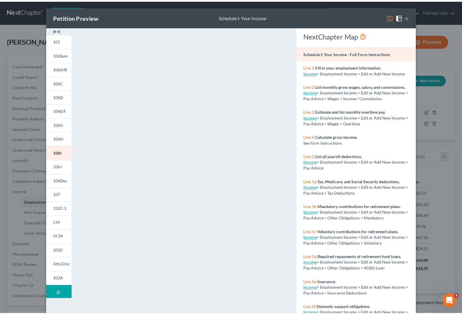
scroll to position [14, 0]
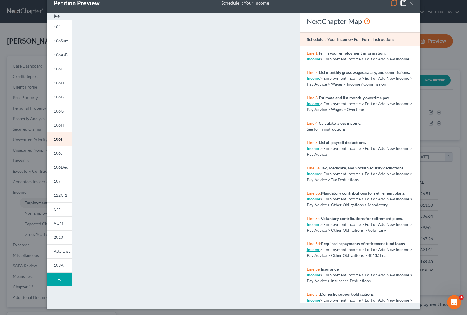
click at [409, 5] on button "×" at bounding box center [411, 2] width 4 height 7
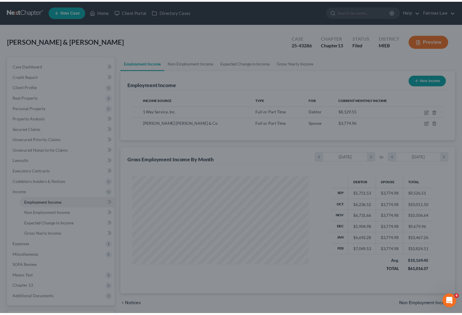
scroll to position [291889, 291805]
